Goal: Communication & Community: Share content

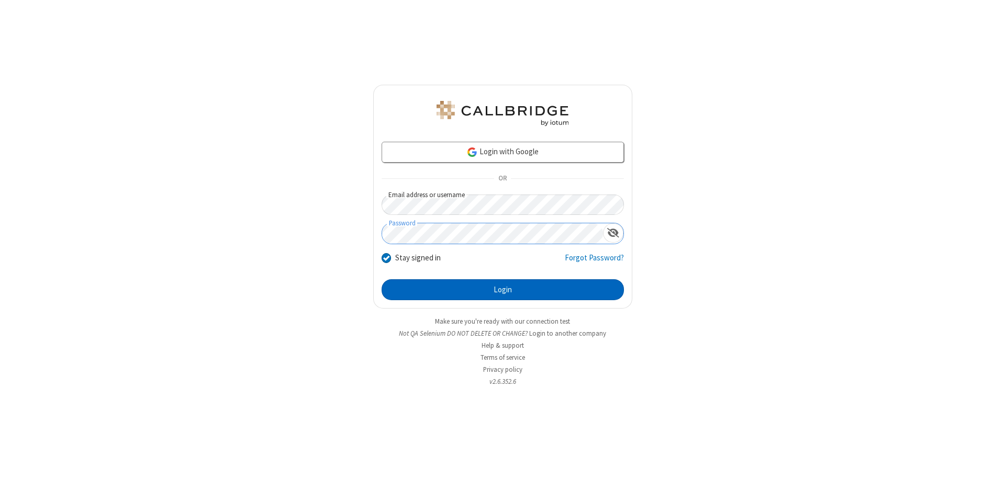
click at [502, 290] on button "Login" at bounding box center [502, 289] width 242 height 21
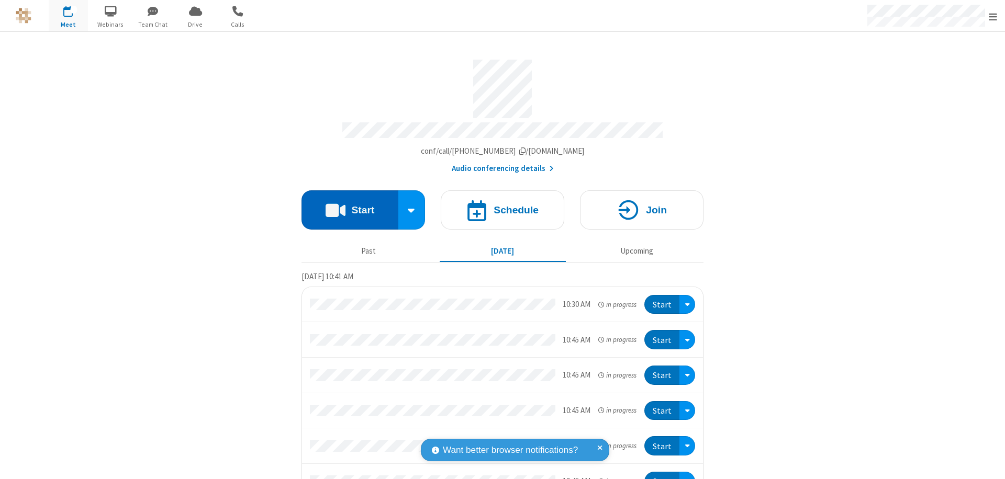
click at [345, 205] on button "Start" at bounding box center [349, 209] width 97 height 39
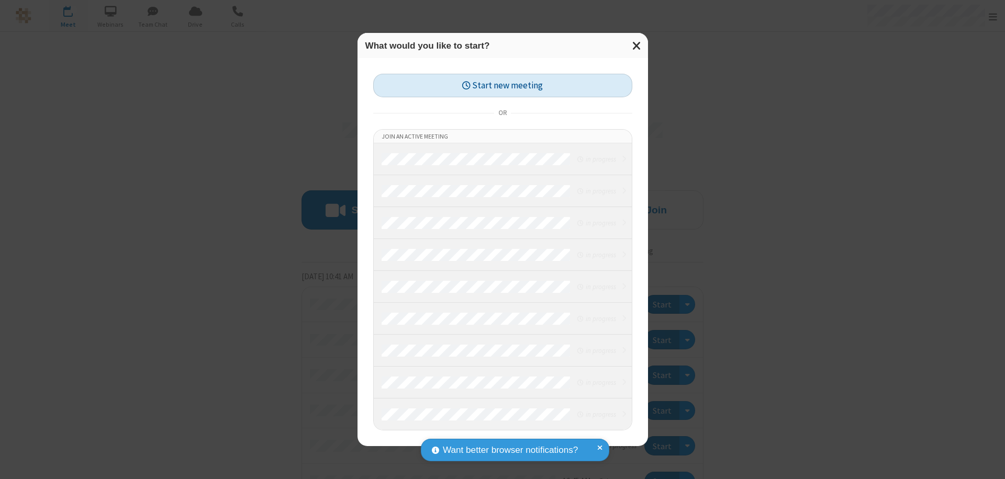
click at [502, 85] on button "Start new meeting" at bounding box center [502, 86] width 259 height 24
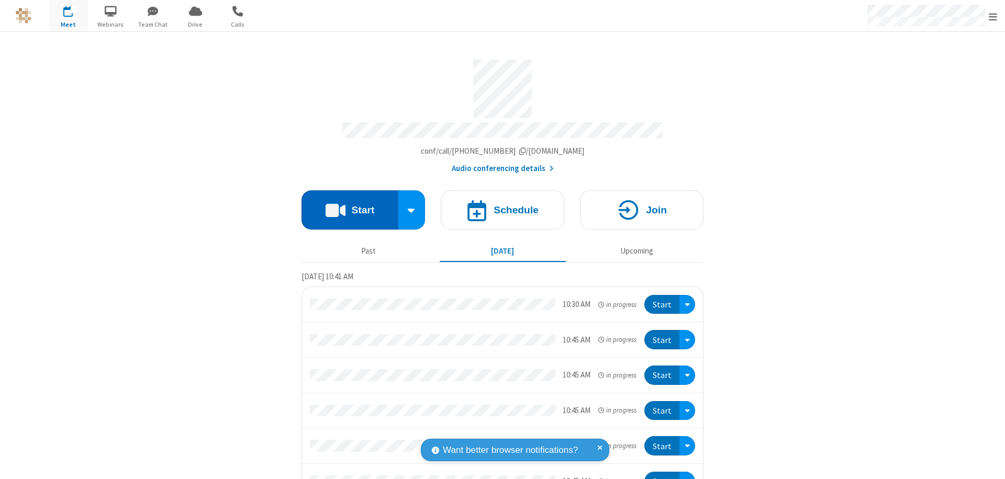
click at [345, 205] on button "Start" at bounding box center [349, 209] width 97 height 39
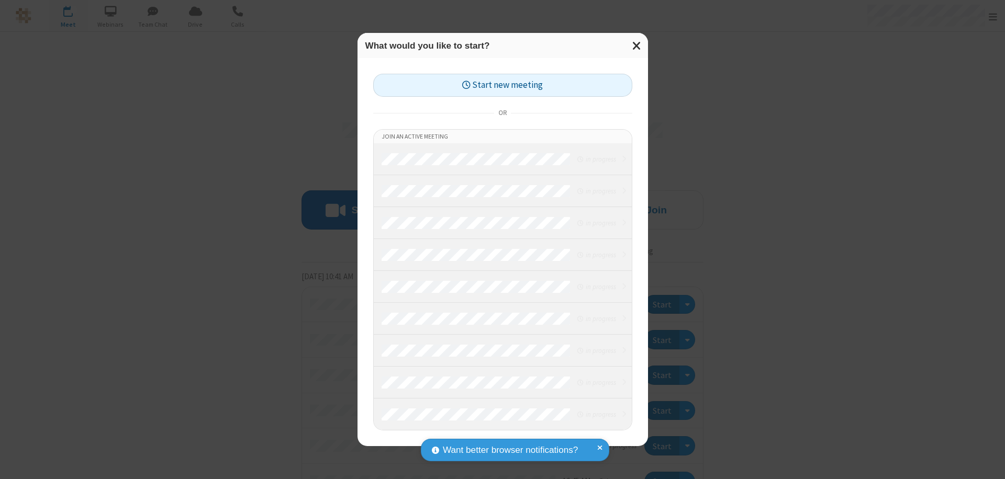
click at [502, 85] on button "Start new meeting" at bounding box center [502, 86] width 259 height 24
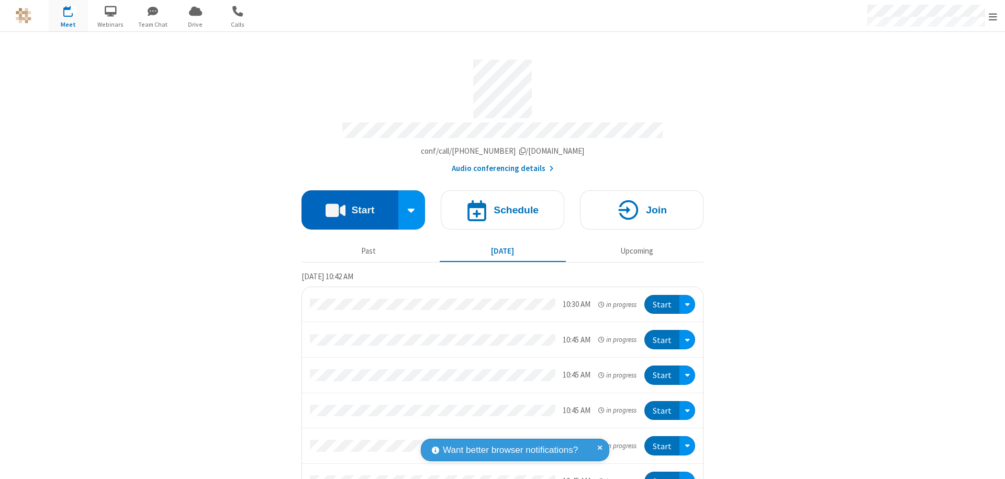
click at [345, 205] on button "Start" at bounding box center [349, 209] width 97 height 39
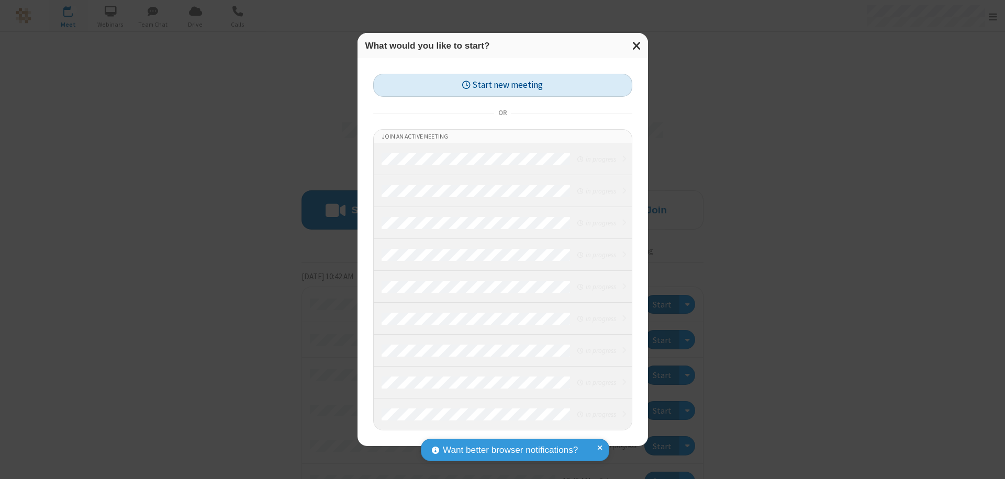
click at [502, 85] on button "Start new meeting" at bounding box center [502, 86] width 259 height 24
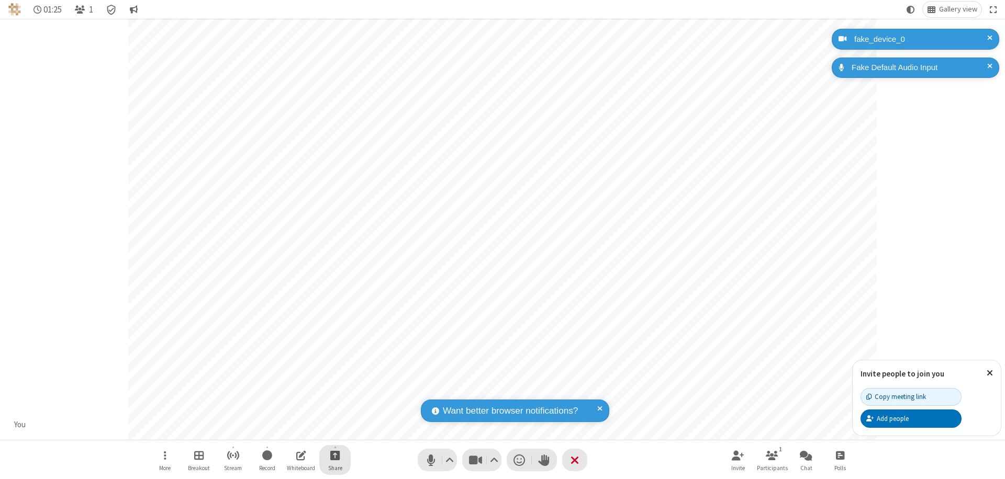
click at [335, 455] on span "Start sharing" at bounding box center [335, 455] width 10 height 13
click at [334, 391] on span "Share additional camera" at bounding box center [340, 393] width 77 height 9
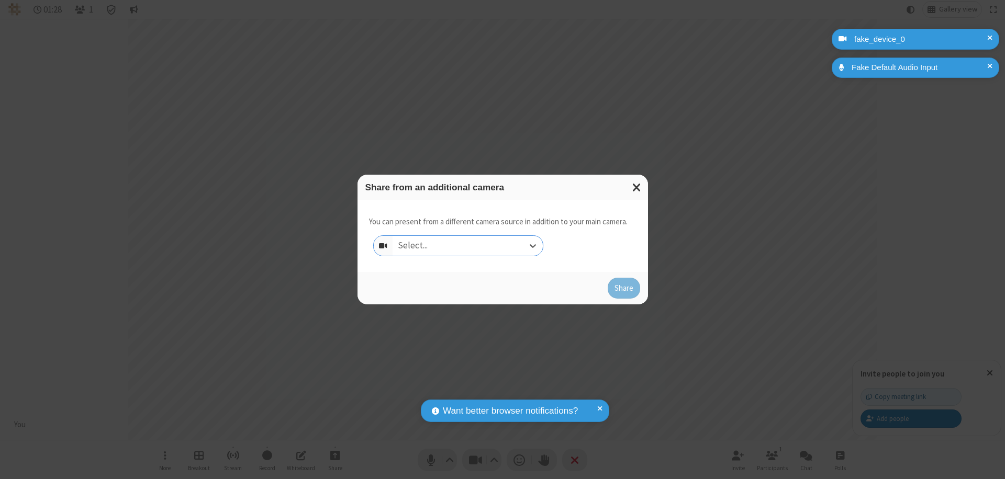
click at [467, 246] on div "Select..." at bounding box center [467, 246] width 150 height 20
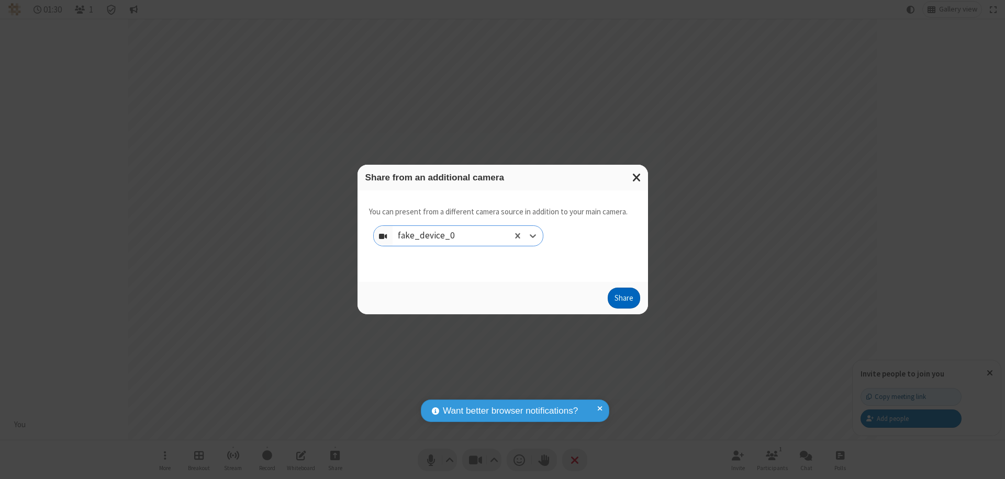
click at [623, 300] on button "Share" at bounding box center [623, 298] width 32 height 21
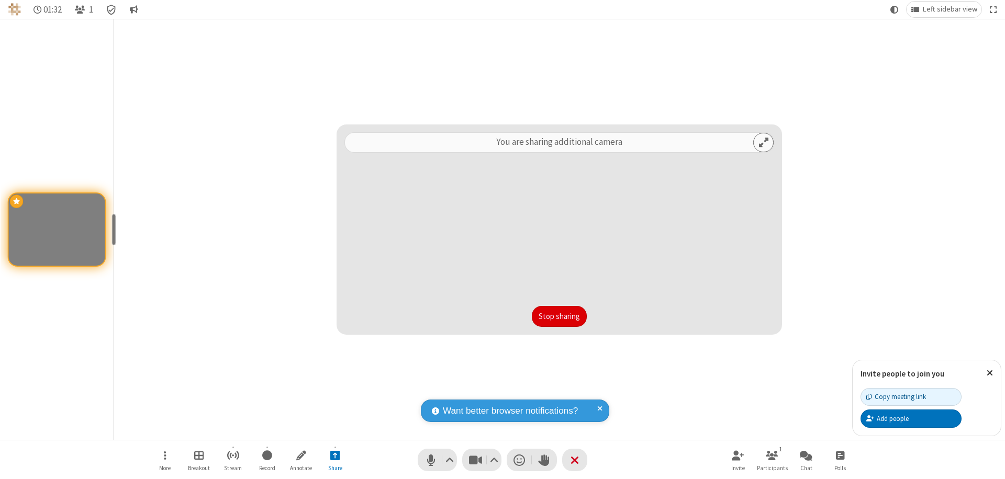
click at [559, 317] on button "Stop sharing" at bounding box center [559, 316] width 55 height 21
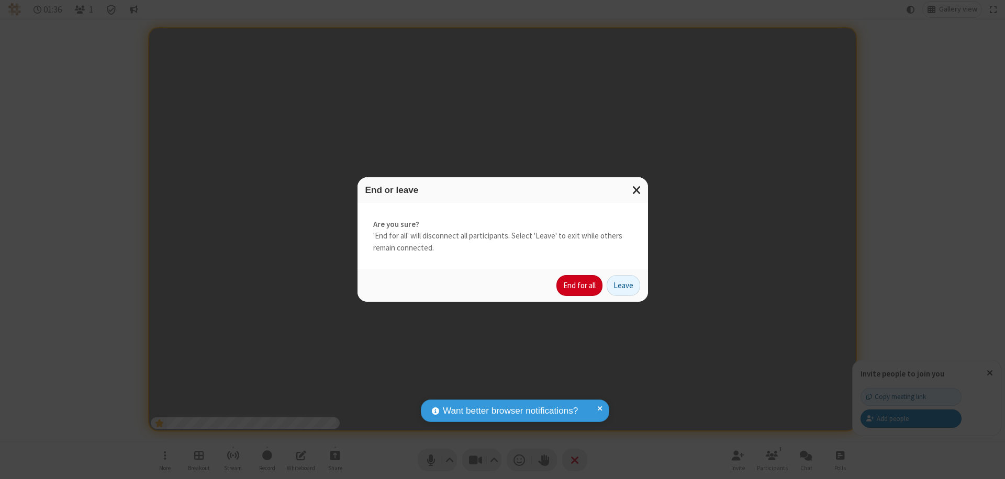
click at [580, 286] on button "End for all" at bounding box center [579, 285] width 46 height 21
